Goal: Transaction & Acquisition: Book appointment/travel/reservation

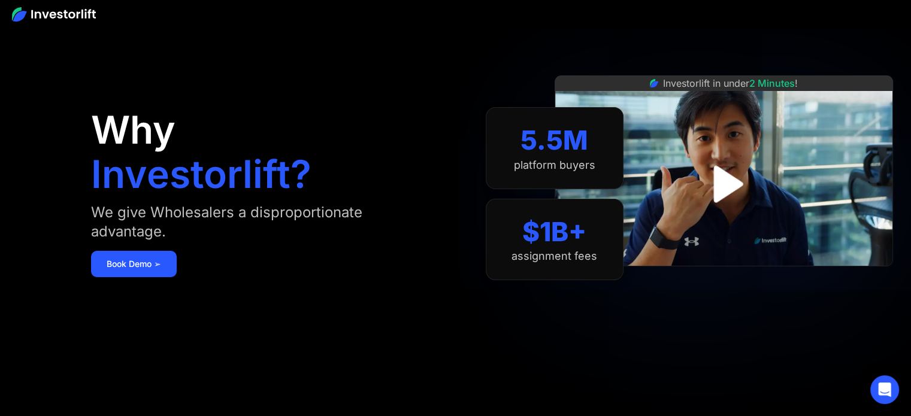
scroll to position [60, 0]
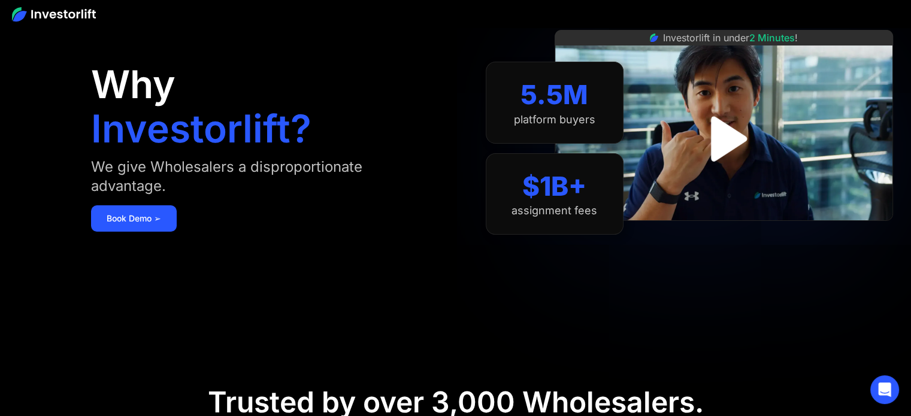
click at [723, 134] on img "open lightbox" at bounding box center [724, 139] width 82 height 82
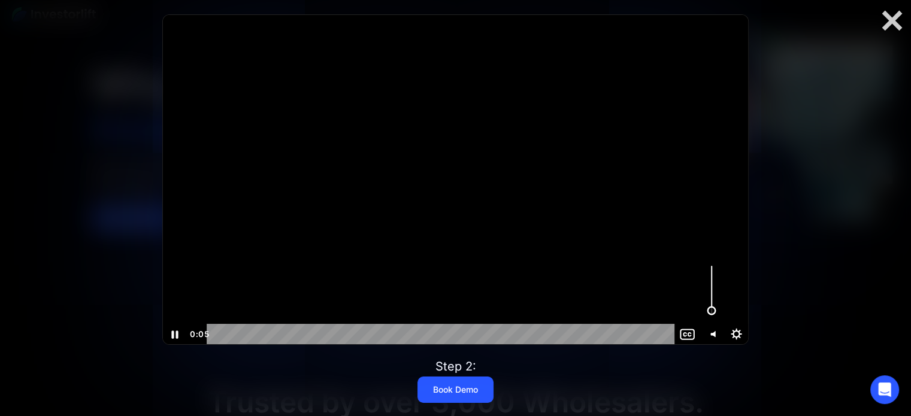
click at [710, 311] on div "Volume" at bounding box center [711, 290] width 25 height 67
click at [711, 304] on div "Volume" at bounding box center [711, 303] width 15 height 15
click at [435, 249] on div at bounding box center [456, 179] width 586 height 329
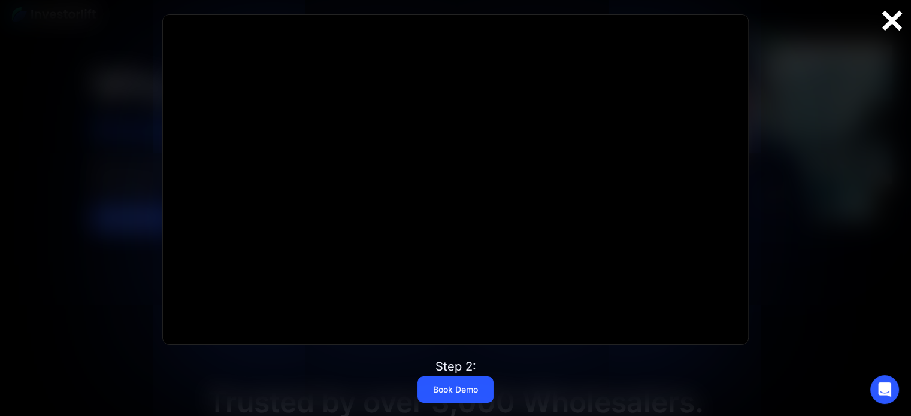
click at [884, 22] on div at bounding box center [891, 20] width 38 height 25
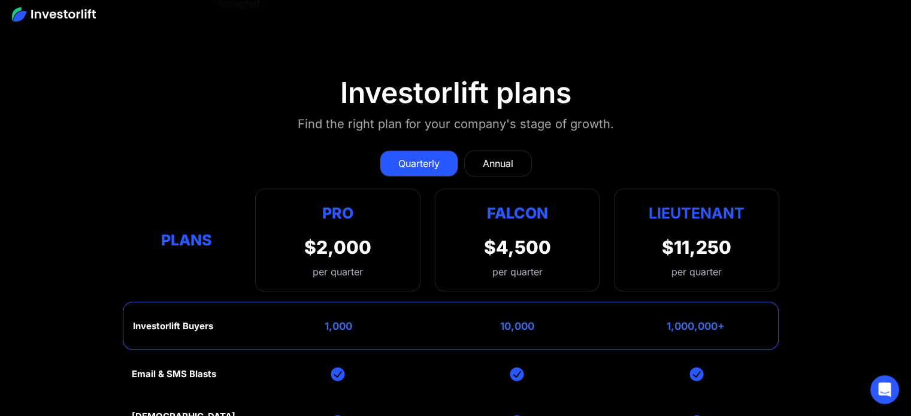
scroll to position [5269, 0]
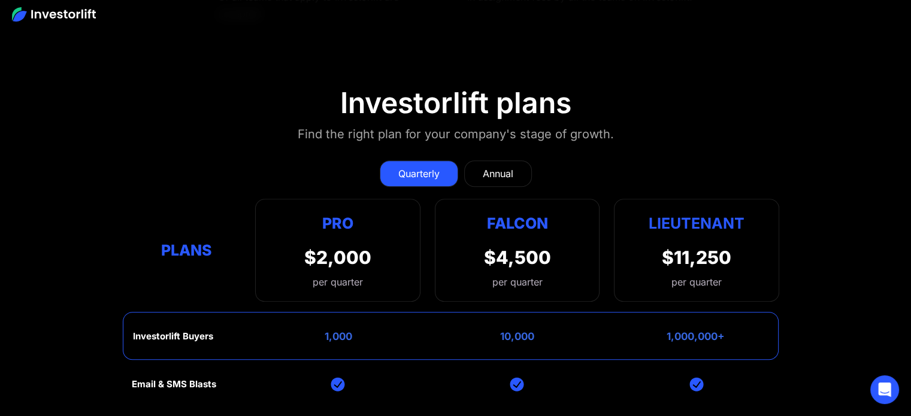
click at [496, 166] on div "Annual" at bounding box center [498, 173] width 31 height 14
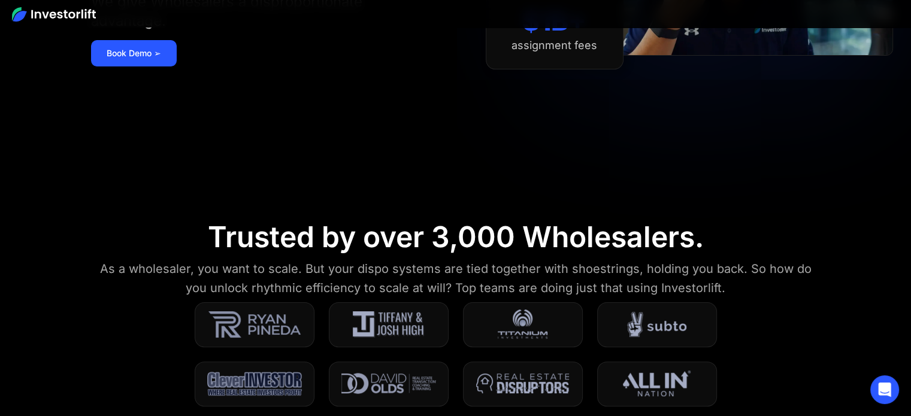
scroll to position [0, 0]
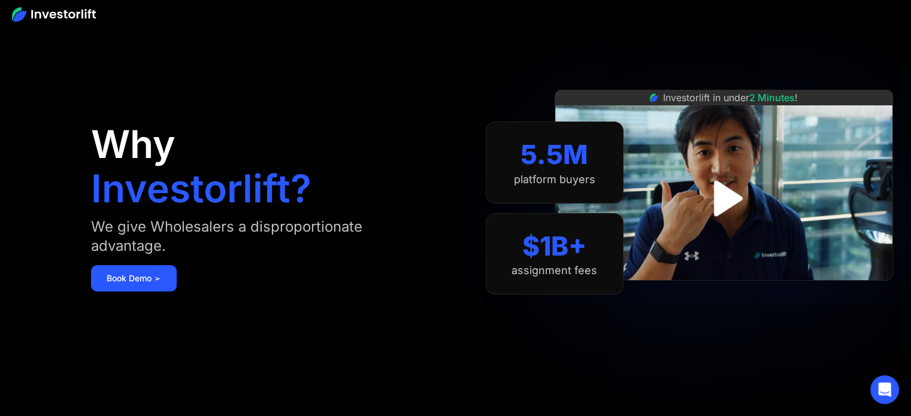
click at [76, 11] on img at bounding box center [54, 14] width 84 height 14
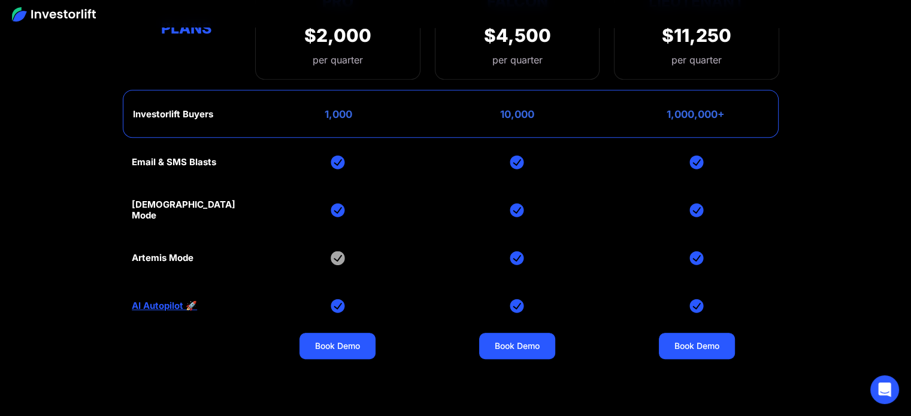
scroll to position [5427, 0]
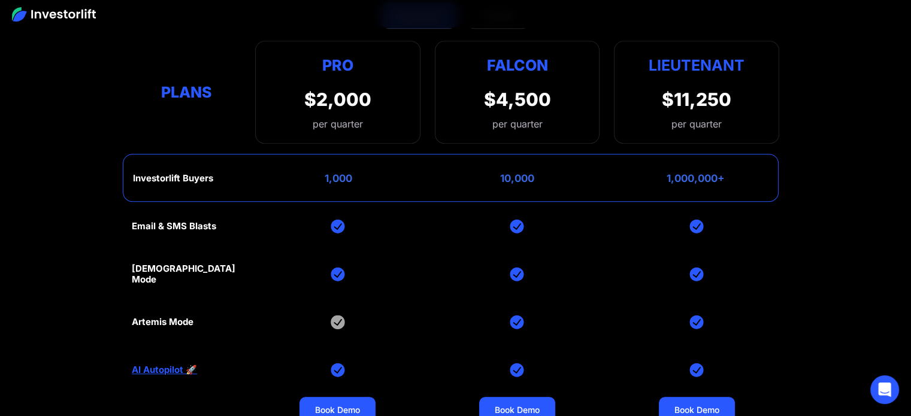
click at [177, 81] on div "Plans" at bounding box center [186, 92] width 109 height 23
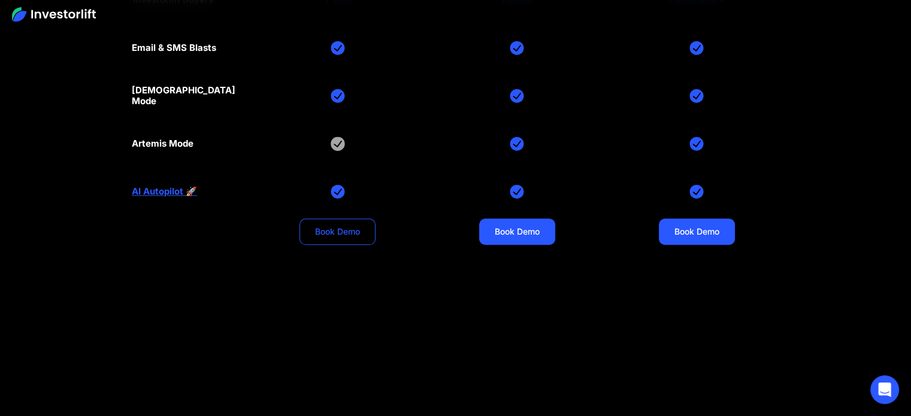
scroll to position [5607, 0]
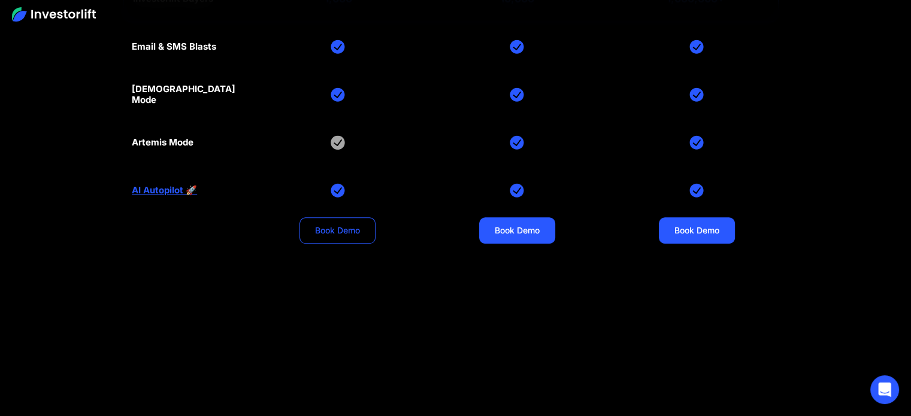
click at [341, 220] on link "Book Demo" at bounding box center [337, 230] width 76 height 26
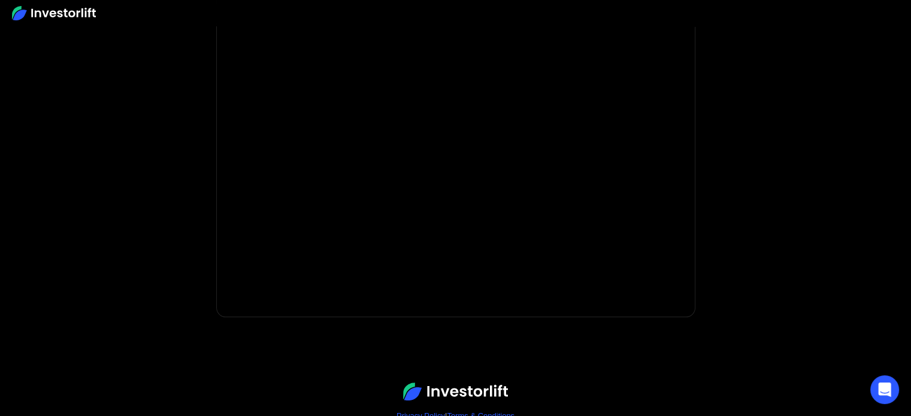
scroll to position [240, 0]
